Goal: Information Seeking & Learning: Understand process/instructions

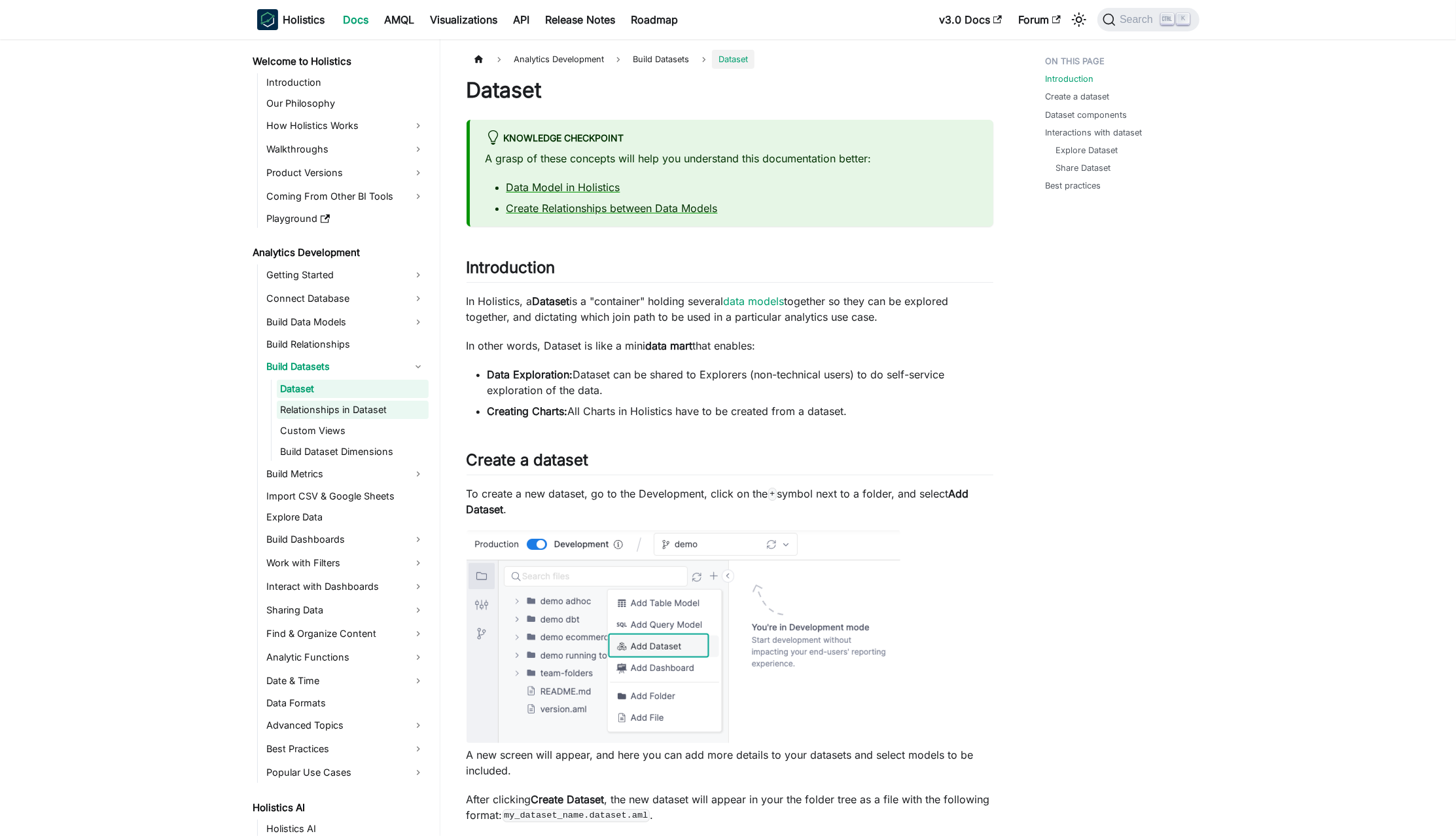
drag, startPoint x: 324, startPoint y: 429, endPoint x: 324, endPoint y: 417, distance: 12.0
click at [324, 429] on link "Custom Views" at bounding box center [353, 431] width 152 height 18
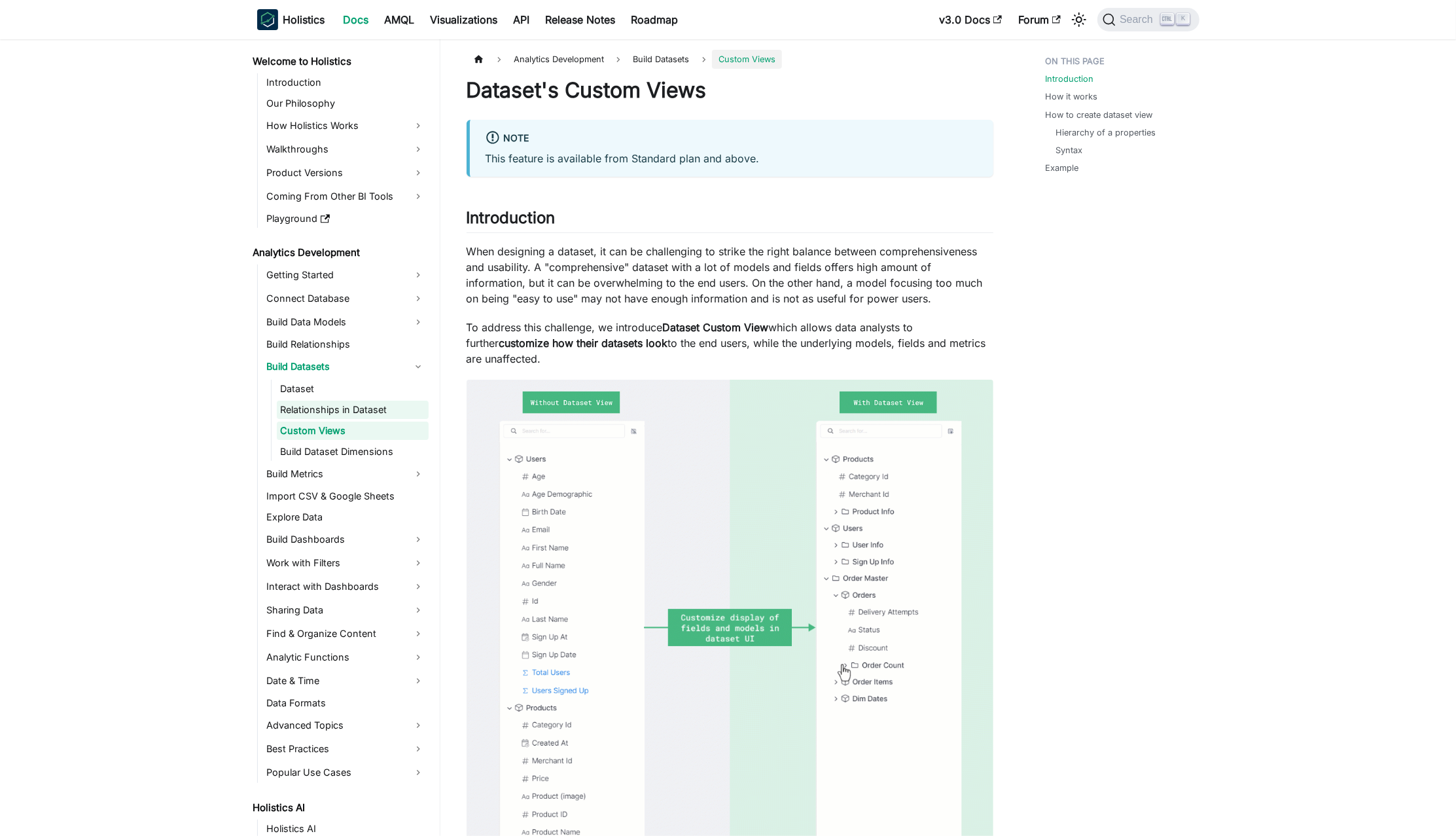
click at [324, 410] on link "Relationships in Dataset" at bounding box center [353, 410] width 152 height 18
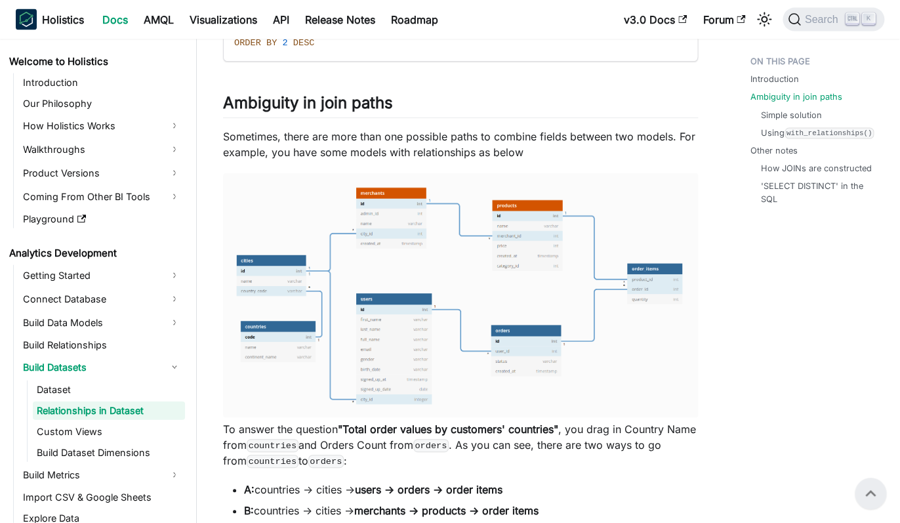
scroll to position [979, 0]
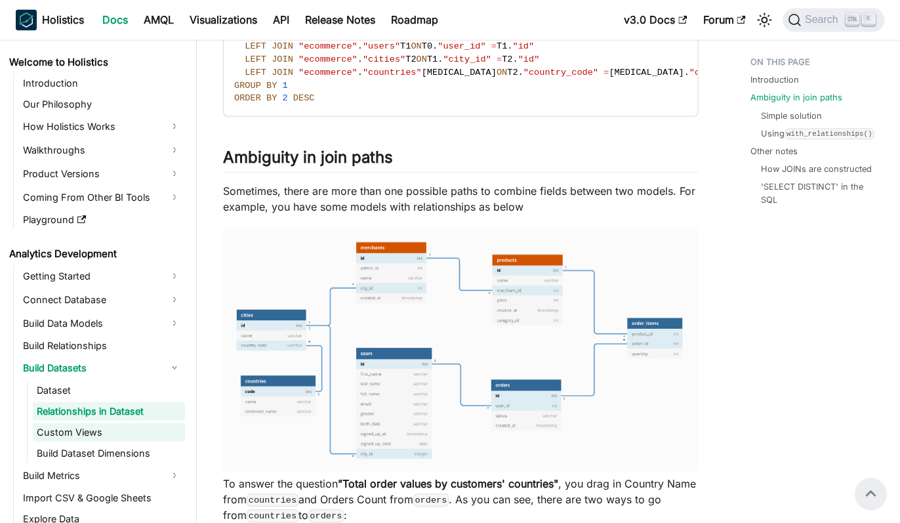
click at [91, 428] on link "Custom Views" at bounding box center [109, 432] width 152 height 18
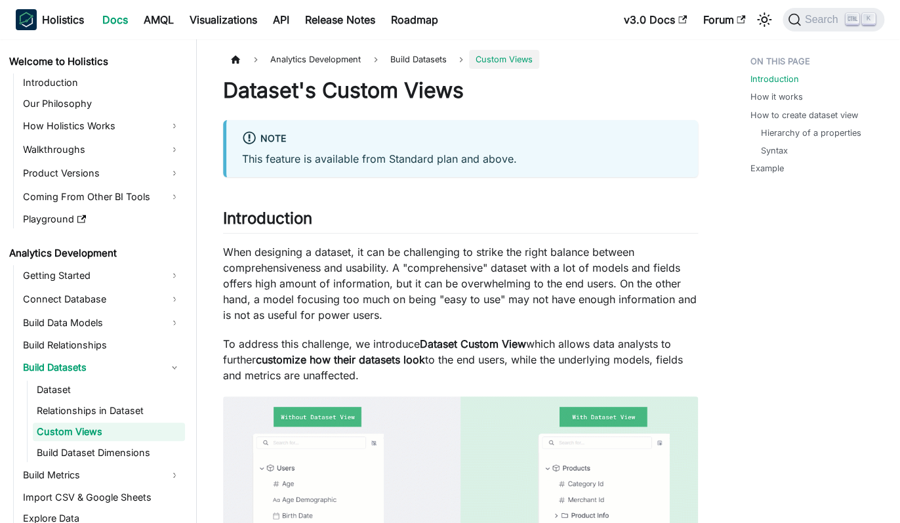
scroll to position [14, 0]
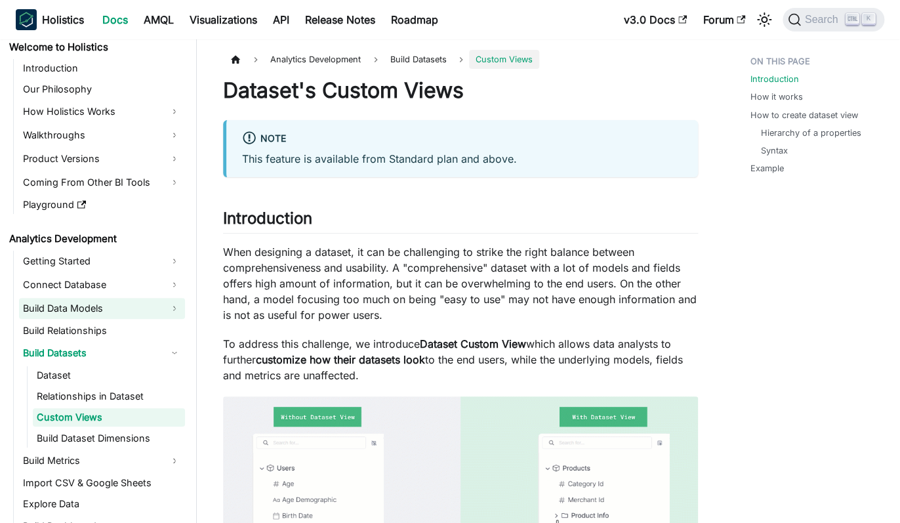
click at [108, 314] on link "Build Data Models" at bounding box center [102, 308] width 166 height 21
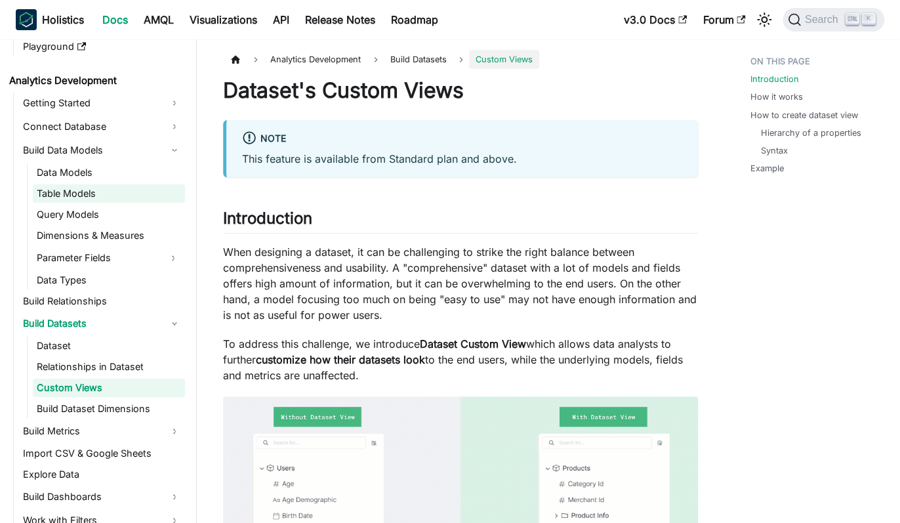
scroll to position [189, 0]
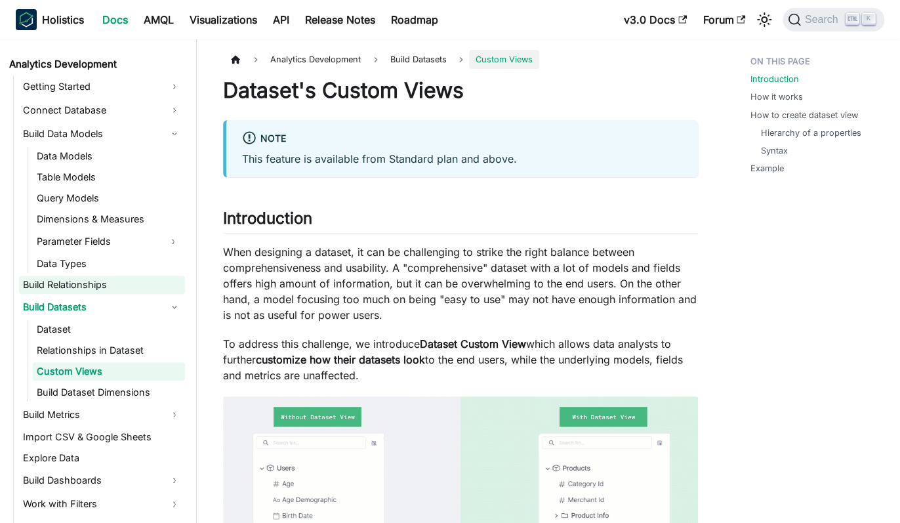
click at [113, 285] on link "Build Relationships" at bounding box center [102, 285] width 166 height 18
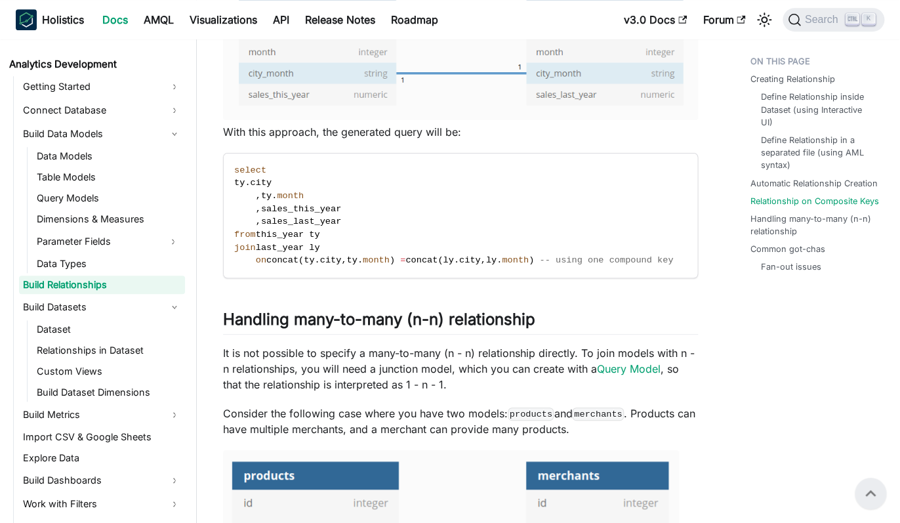
scroll to position [2546, 0]
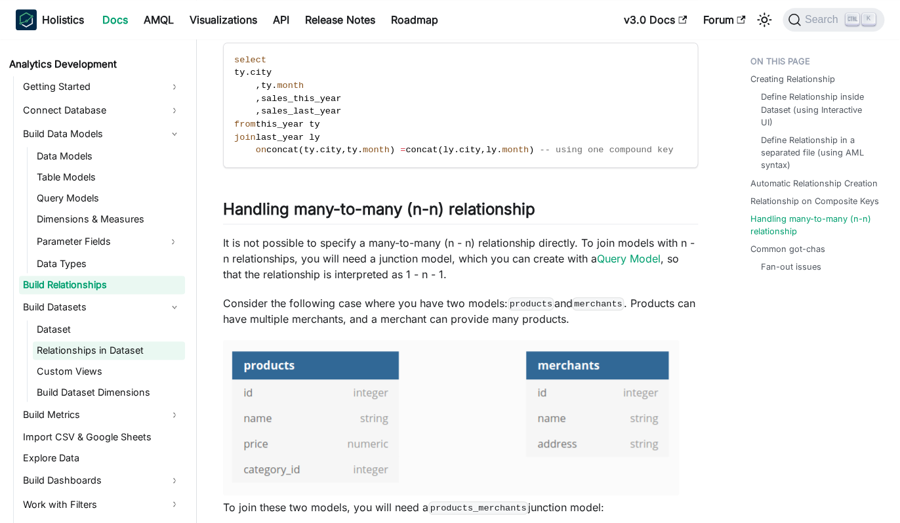
click at [126, 356] on link "Relationships in Dataset" at bounding box center [109, 350] width 152 height 18
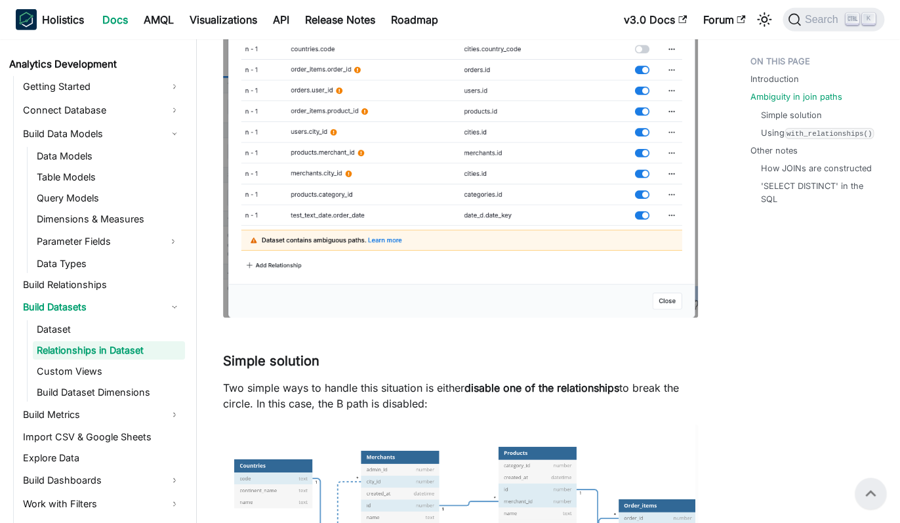
scroll to position [1575, 0]
